Goal: Transaction & Acquisition: Purchase product/service

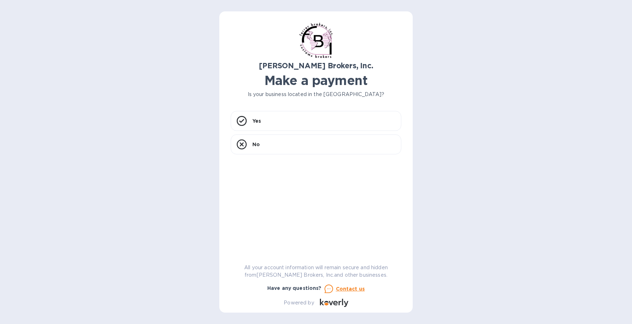
drag, startPoint x: 54, startPoint y: 80, endPoint x: 60, endPoint y: 76, distance: 7.8
click at [54, 80] on div "[PERSON_NAME] Brokers, Inc. Make a payment Is your business located in the [GEO…" at bounding box center [316, 162] width 632 height 324
click at [274, 120] on div "Yes" at bounding box center [316, 121] width 171 height 20
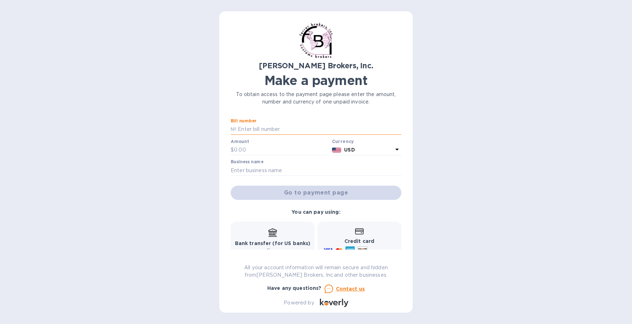
paste input "298191A"
type input "298191A"
click at [278, 149] on input "text" at bounding box center [281, 150] width 95 height 11
type input "435.00"
click at [279, 169] on input "text" at bounding box center [316, 170] width 171 height 11
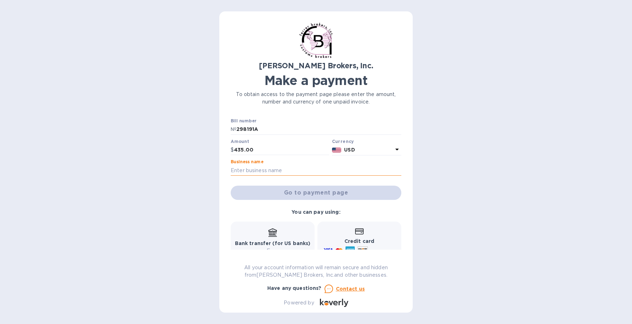
type input "[PERSON_NAME] Inc."
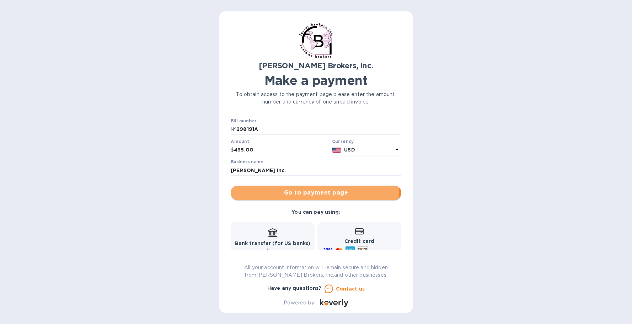
click at [287, 194] on span "Go to payment page" at bounding box center [315, 192] width 159 height 9
